Goal: Information Seeking & Learning: Check status

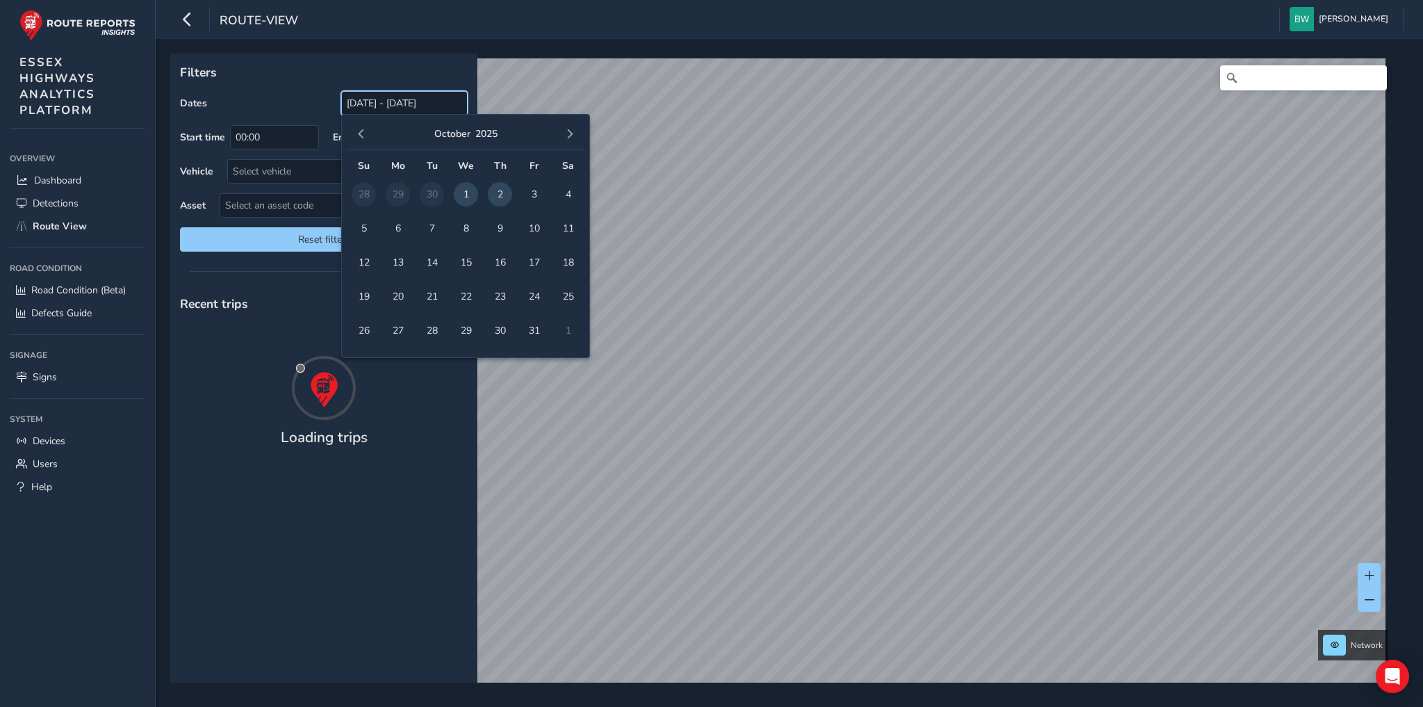
click at [393, 106] on input "[DATE] - [DATE]" at bounding box center [404, 103] width 126 height 24
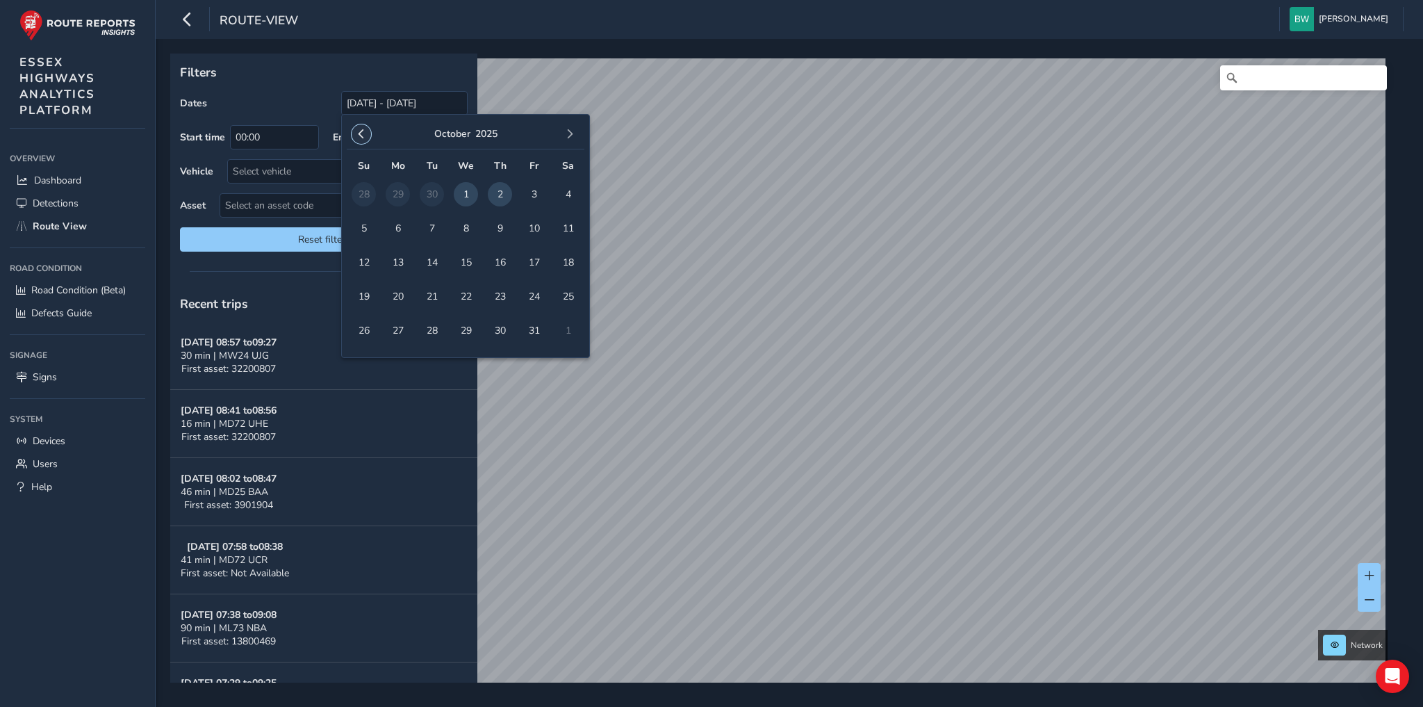
click at [361, 133] on span "button" at bounding box center [361, 134] width 10 height 10
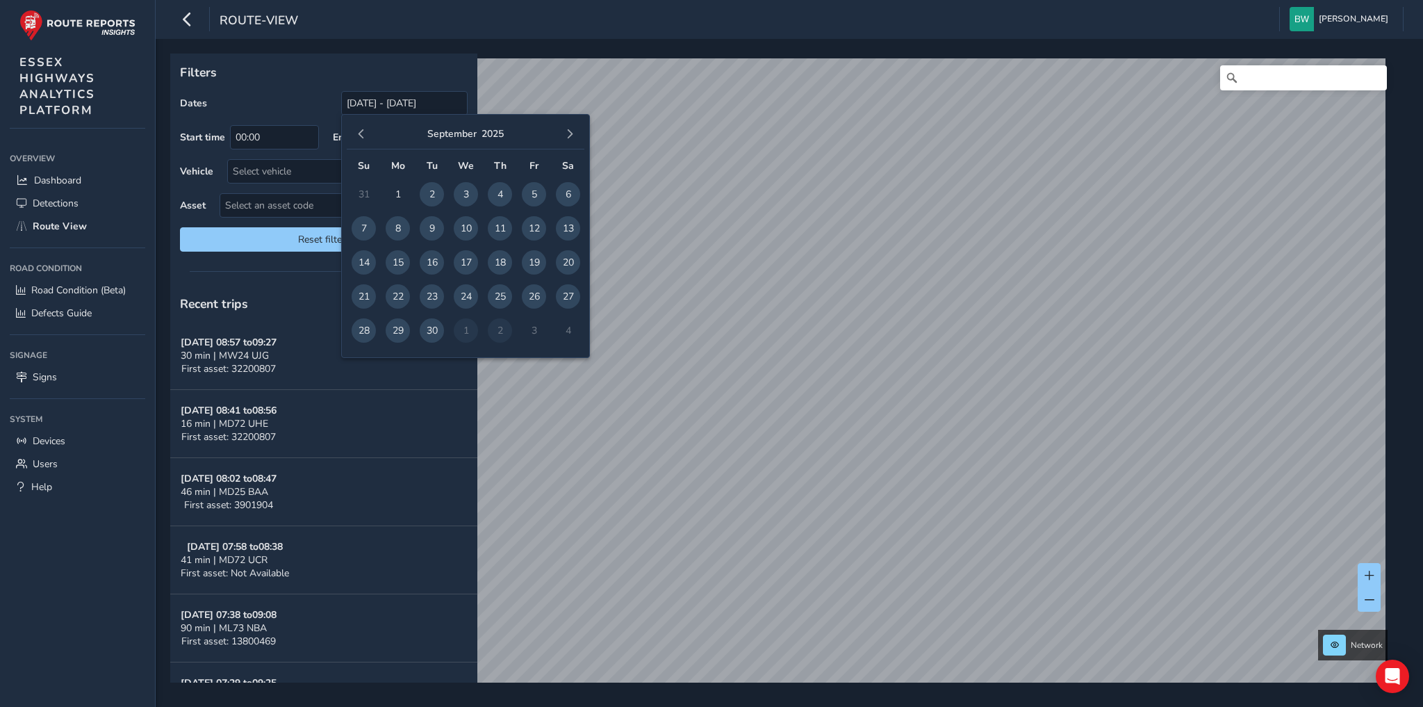
click at [361, 133] on span "button" at bounding box center [361, 134] width 10 height 10
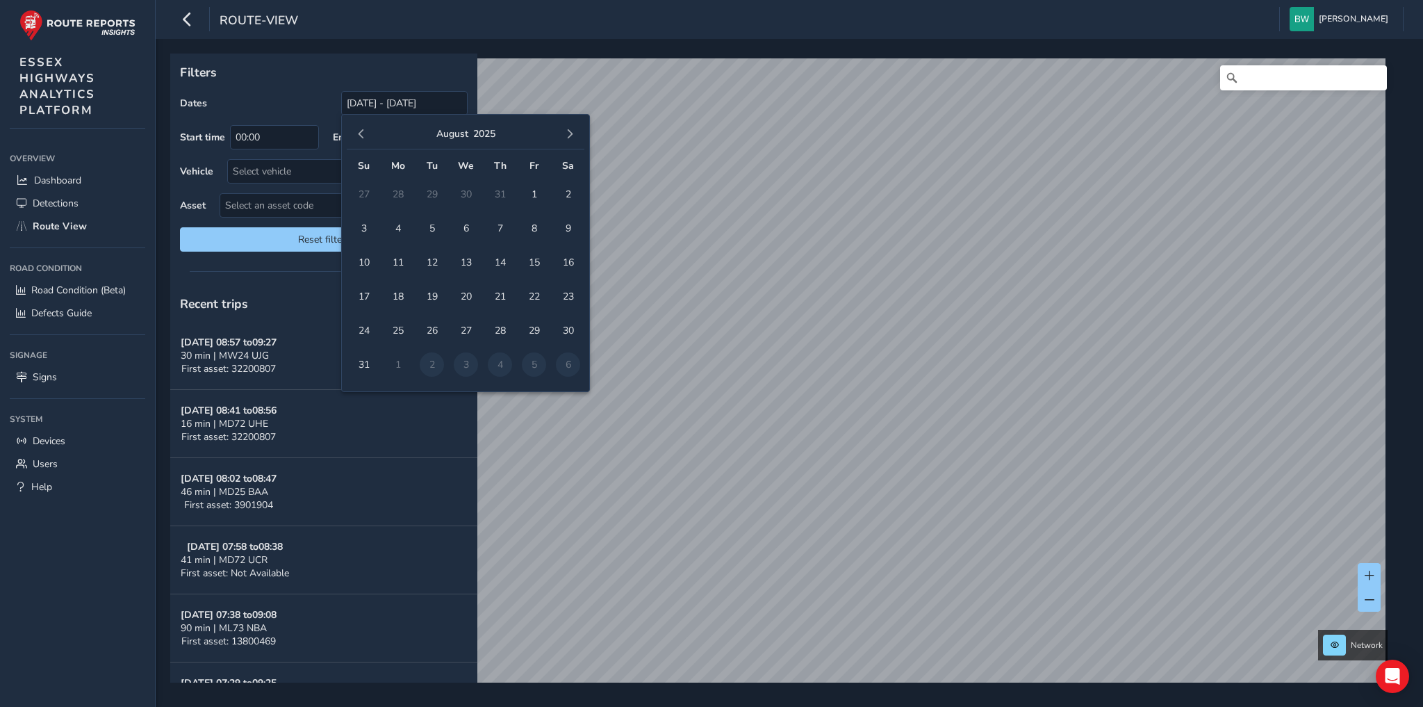
click at [361, 133] on span "button" at bounding box center [361, 134] width 10 height 10
click at [365, 190] on span "1" at bounding box center [364, 194] width 24 height 24
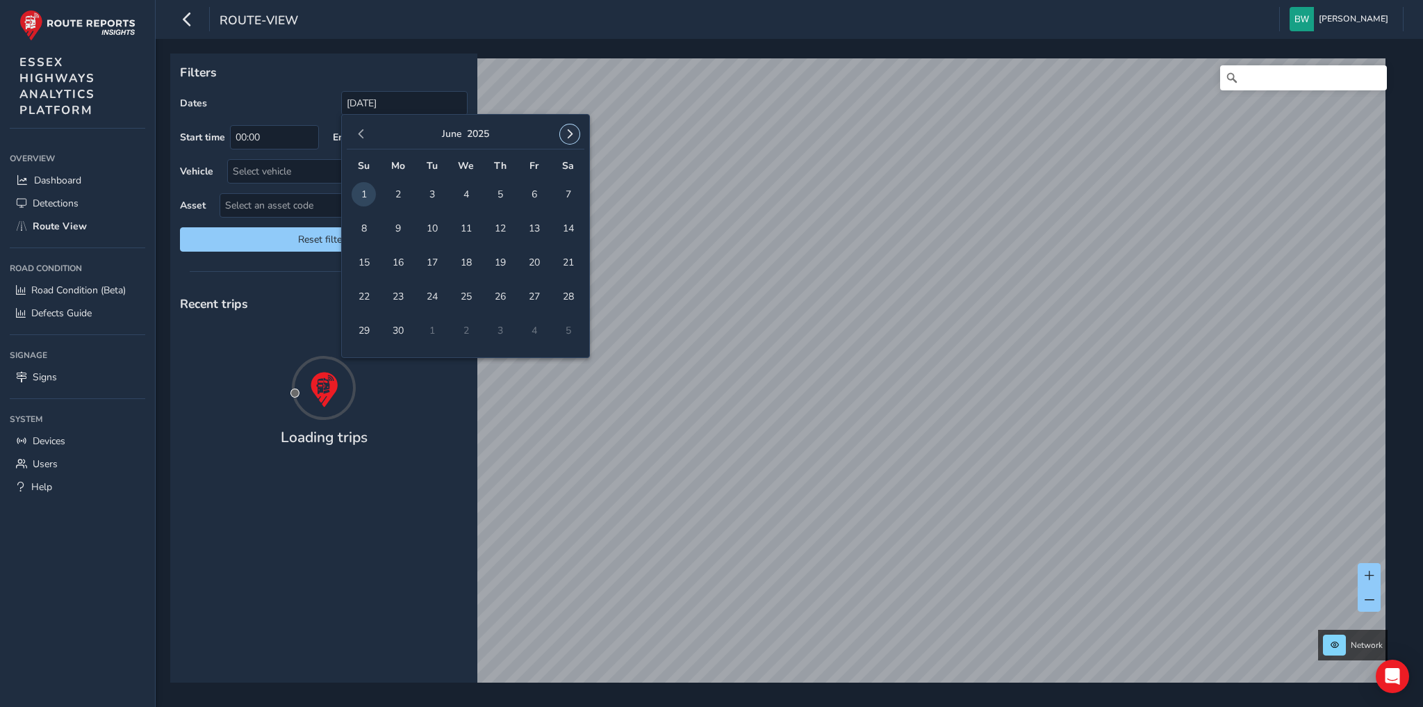
click at [569, 131] on span "button" at bounding box center [570, 134] width 10 height 10
click at [568, 138] on span "button" at bounding box center [570, 134] width 10 height 10
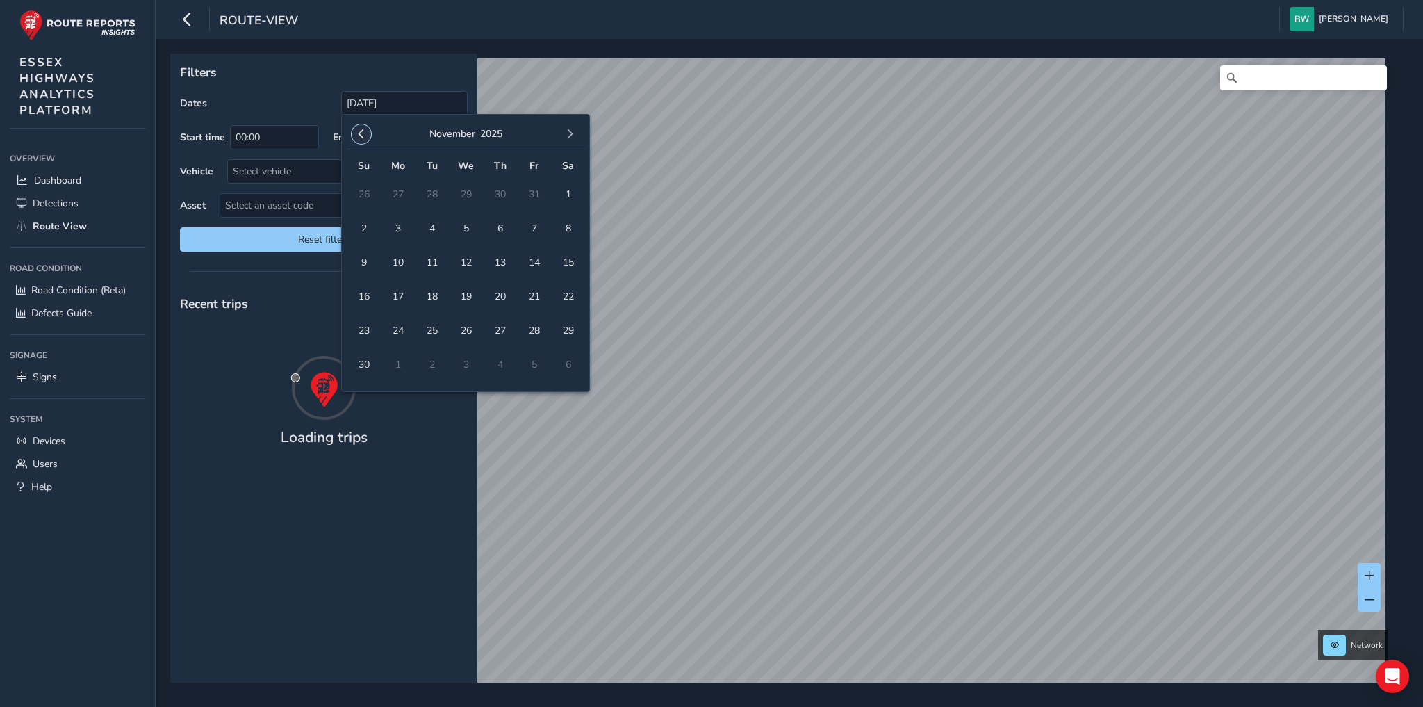
click at [358, 134] on span "button" at bounding box center [361, 134] width 10 height 10
click at [568, 131] on span "button" at bounding box center [570, 134] width 10 height 10
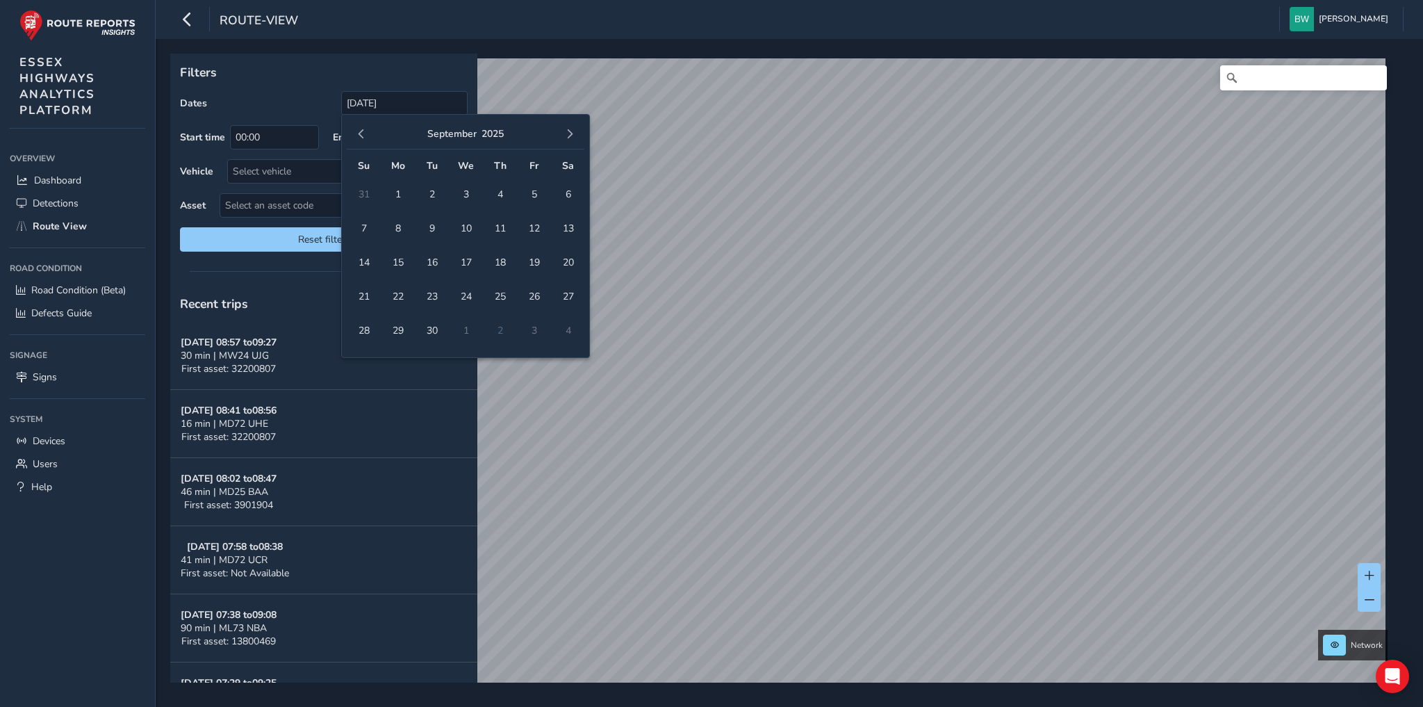
click at [497, 328] on td "2" at bounding box center [500, 330] width 34 height 34
click at [500, 328] on td "2" at bounding box center [500, 330] width 34 height 34
click at [575, 131] on button "button" at bounding box center [569, 133] width 19 height 19
click at [496, 192] on span "2" at bounding box center [500, 194] width 24 height 24
type input "[DATE] - [DATE]"
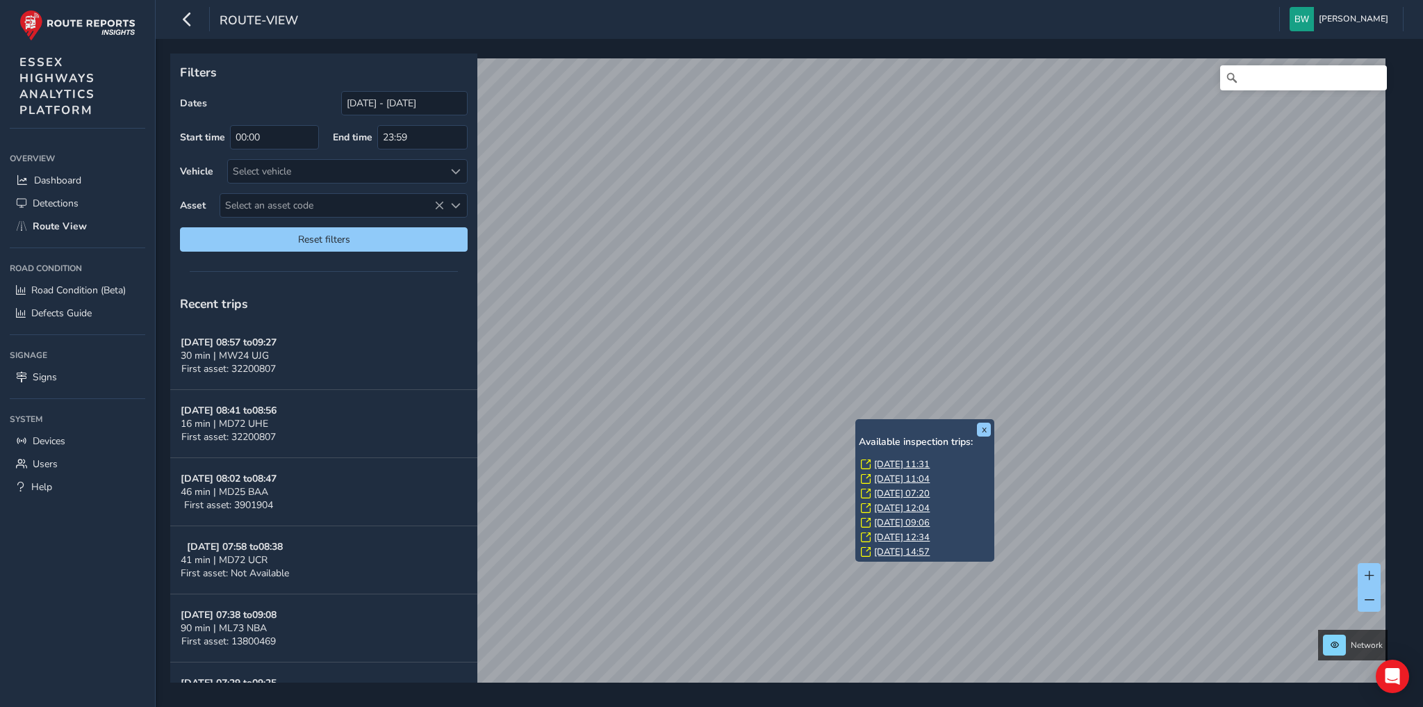
click at [928, 550] on link "[DATE] 14:57" at bounding box center [902, 551] width 56 height 13
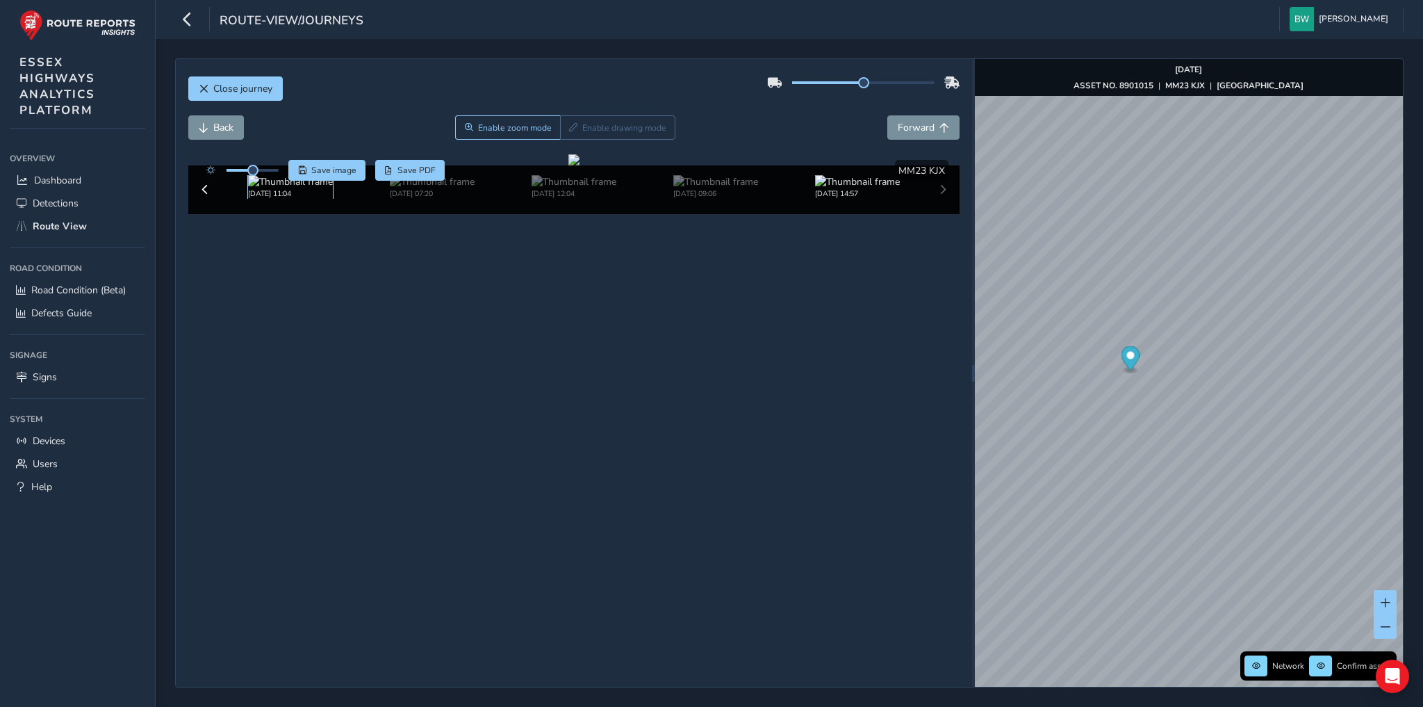
click at [268, 188] on img at bounding box center [290, 181] width 85 height 13
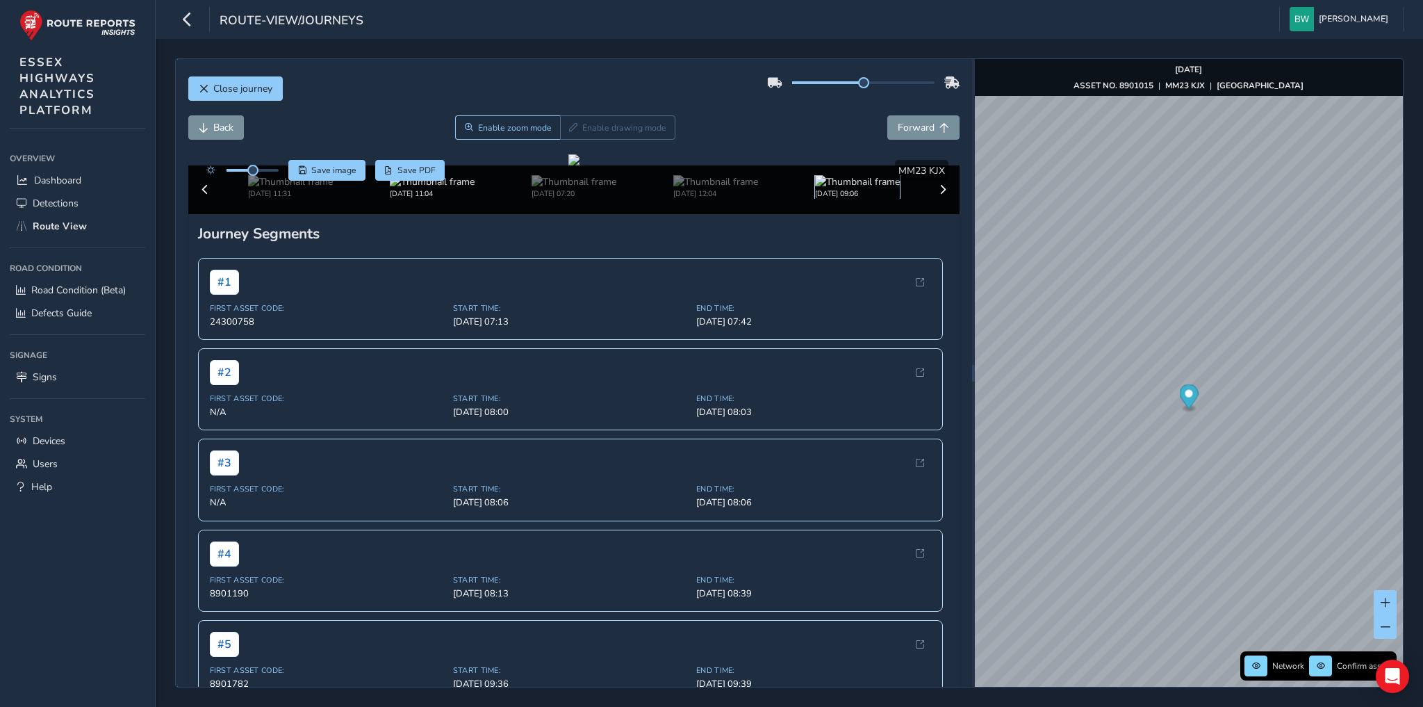
click at [847, 188] on img at bounding box center [857, 181] width 85 height 13
click at [292, 188] on img at bounding box center [290, 181] width 85 height 13
click at [853, 188] on img at bounding box center [857, 181] width 85 height 13
